Goal: Complete application form

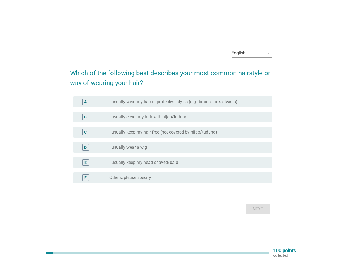
click at [171, 130] on label "I usually keep my hair free (not covered by hijab/tudung)" at bounding box center [163, 131] width 108 height 5
click at [252, 53] on div "English" at bounding box center [247, 53] width 33 height 9
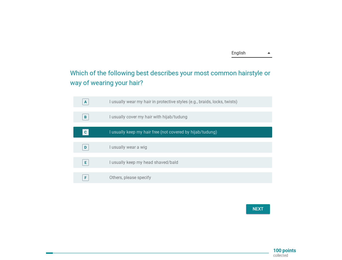
click at [171, 143] on div "D radio_button_unchecked I usually wear a wig" at bounding box center [172, 147] width 199 height 11
click at [171, 140] on div "D radio_button_unchecked I usually wear a wig" at bounding box center [171, 147] width 202 height 15
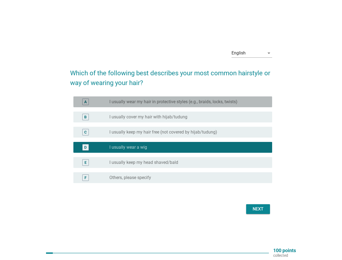
click at [173, 102] on label "I usually wear my hair in protective styles (e.g., braids, locks, twists)" at bounding box center [173, 101] width 128 height 5
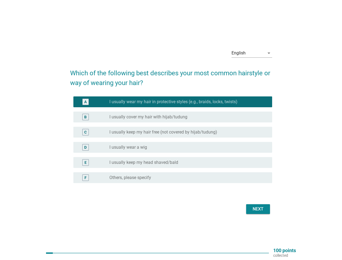
click at [173, 102] on label "I usually wear my hair in protective styles (e.g., braids, locks, twists)" at bounding box center [173, 101] width 128 height 5
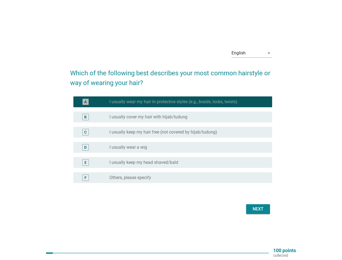
click at [173, 117] on label "I usually cover my hair with hijab/tudung" at bounding box center [148, 116] width 78 height 5
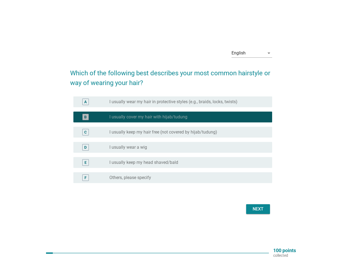
click at [148, 117] on label "I usually cover my hair with hijab/tudung" at bounding box center [148, 116] width 78 height 5
click at [173, 132] on label "I usually keep my hair free (not covered by hijab/tudung)" at bounding box center [163, 131] width 108 height 5
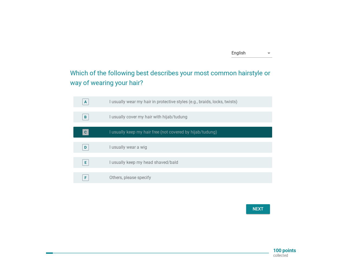
click at [163, 132] on label "I usually keep my hair free (not covered by hijab/tudung)" at bounding box center [163, 131] width 108 height 5
